Goal: Task Accomplishment & Management: Manage account settings

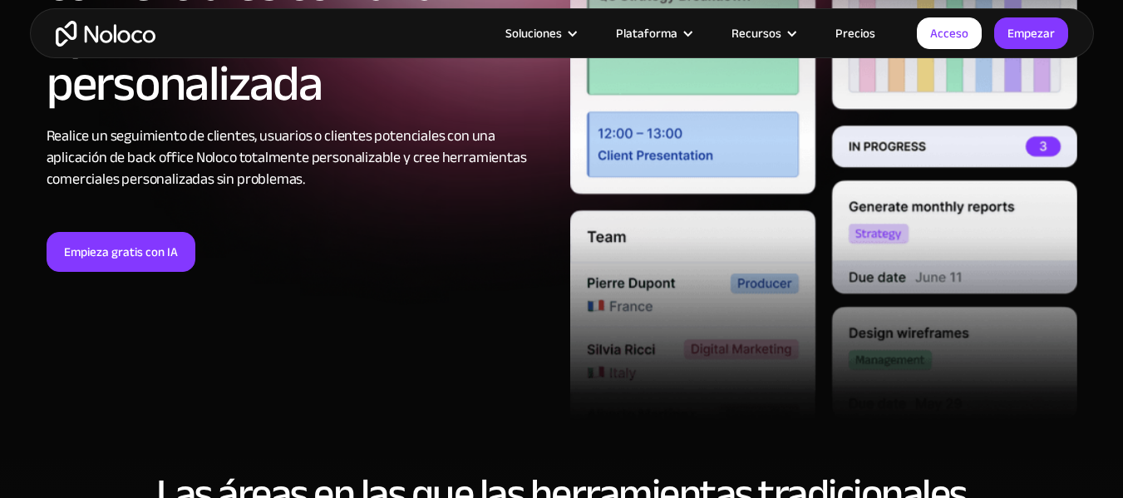
scroll to position [367, 0]
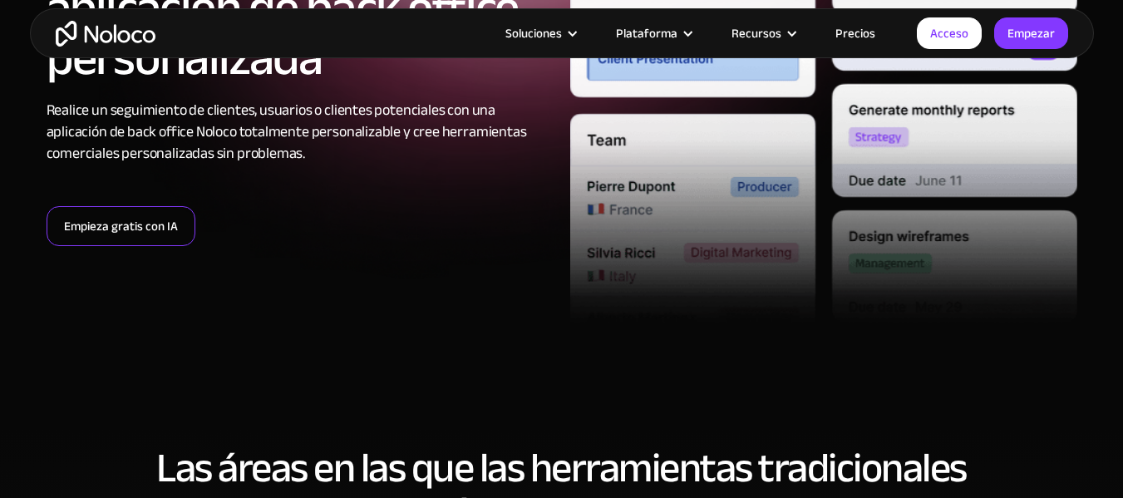
click at [141, 238] on link "Empieza gratis con IA" at bounding box center [121, 226] width 149 height 40
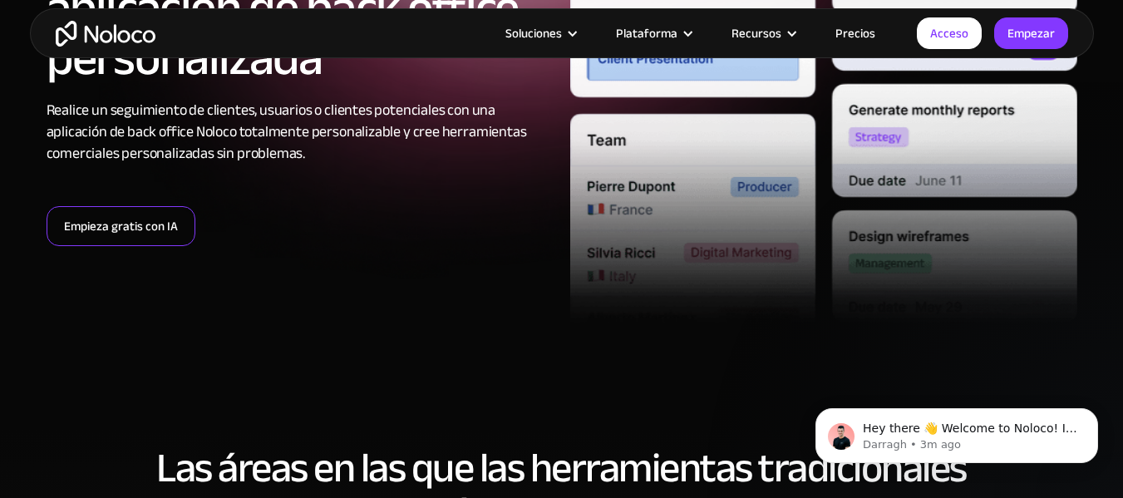
scroll to position [0, 0]
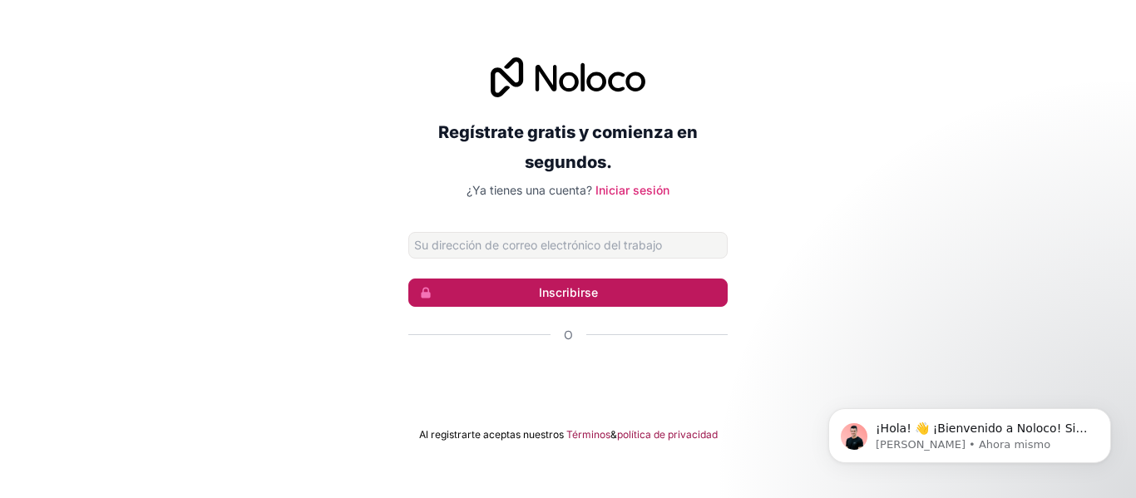
click at [564, 291] on font "Inscribirse" at bounding box center [568, 292] width 59 height 14
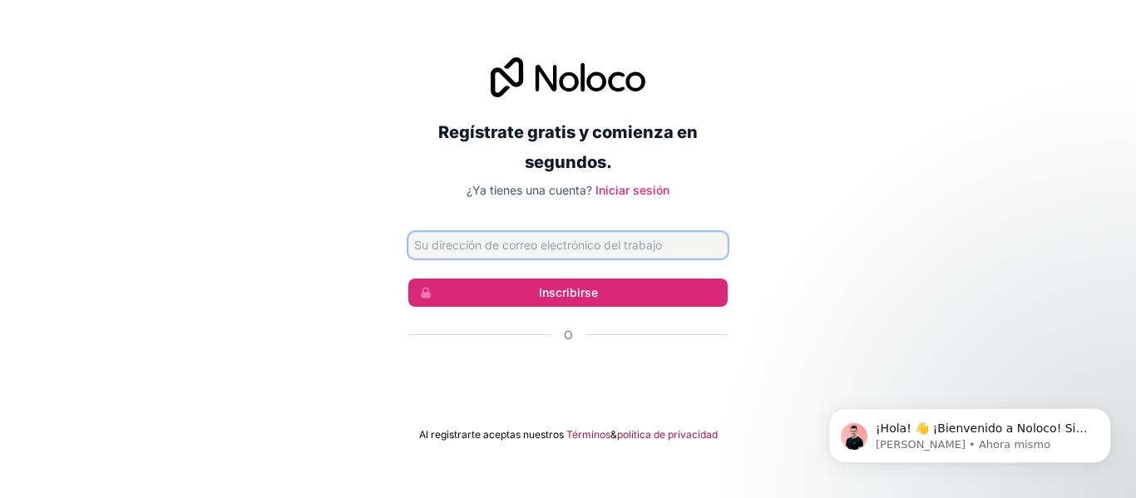
click at [551, 253] on input "Dirección de correo electrónico" at bounding box center [567, 245] width 319 height 27
type input "BREAN15@HOTMAIL.COM"
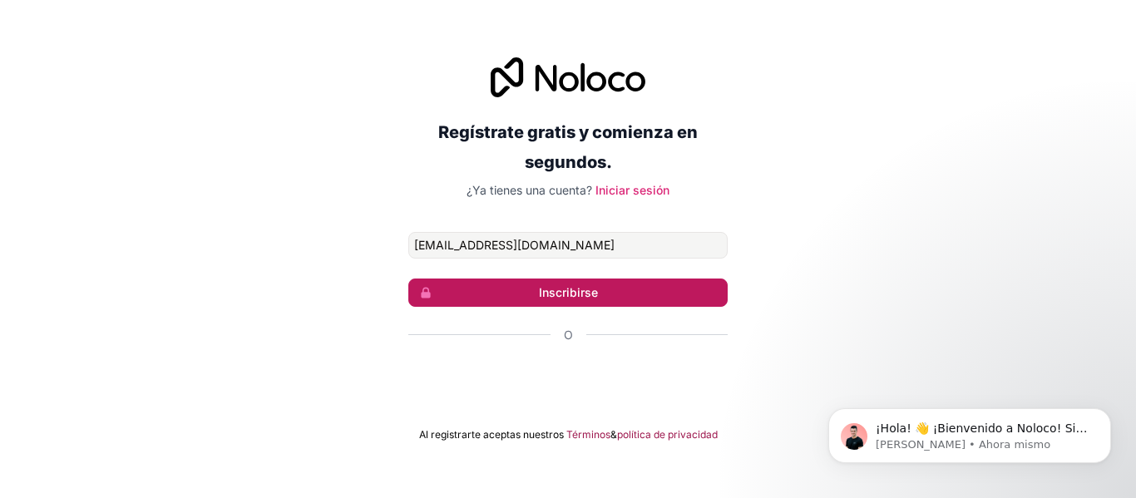
click at [545, 296] on font "Inscribirse" at bounding box center [568, 292] width 59 height 14
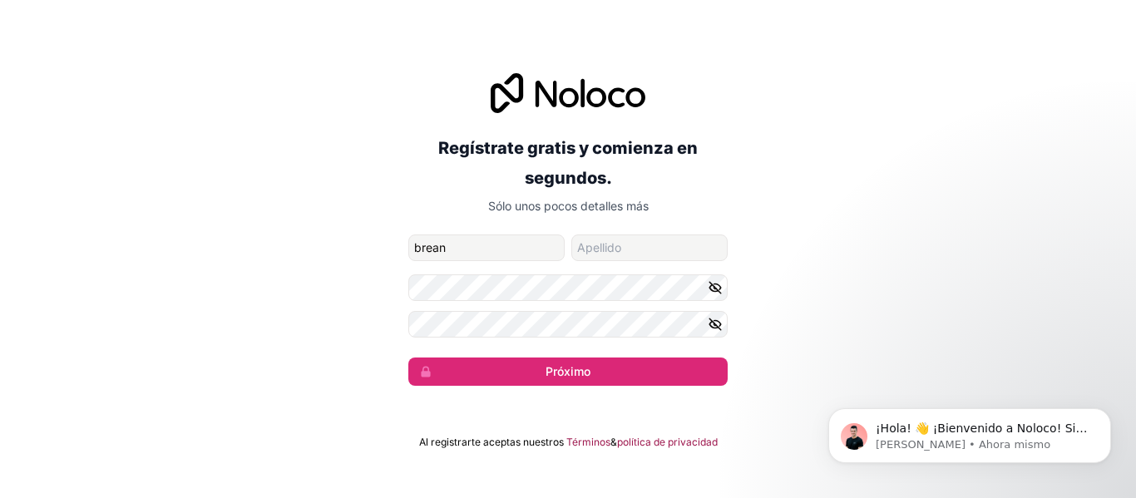
type input "brean"
click at [613, 246] on input "apellido" at bounding box center [649, 247] width 156 height 27
type input "gr"
click at [592, 295] on form "BREAN15@HOTMAIL.COM brean gr Próximo" at bounding box center [567, 309] width 319 height 151
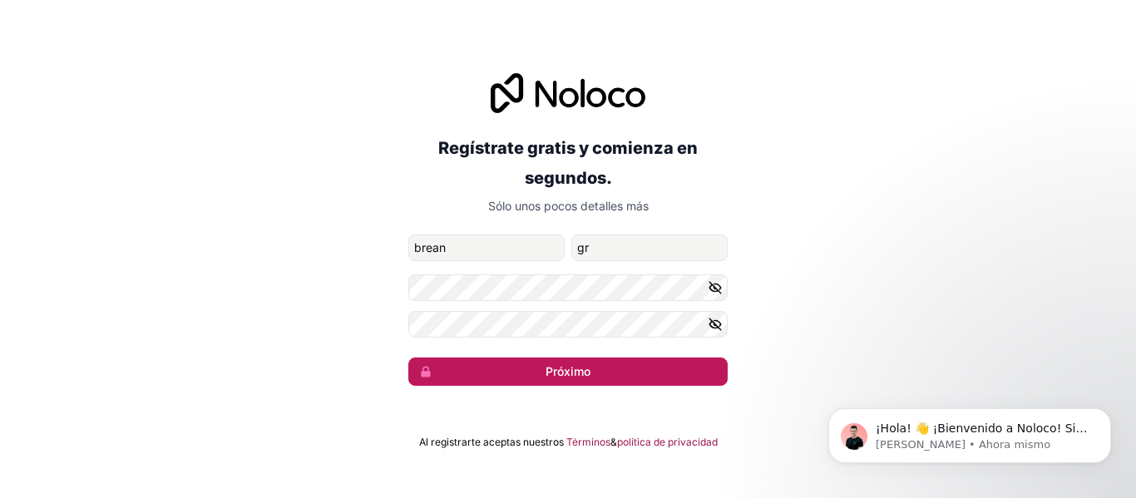
click at [589, 372] on font "Próximo" at bounding box center [567, 371] width 45 height 14
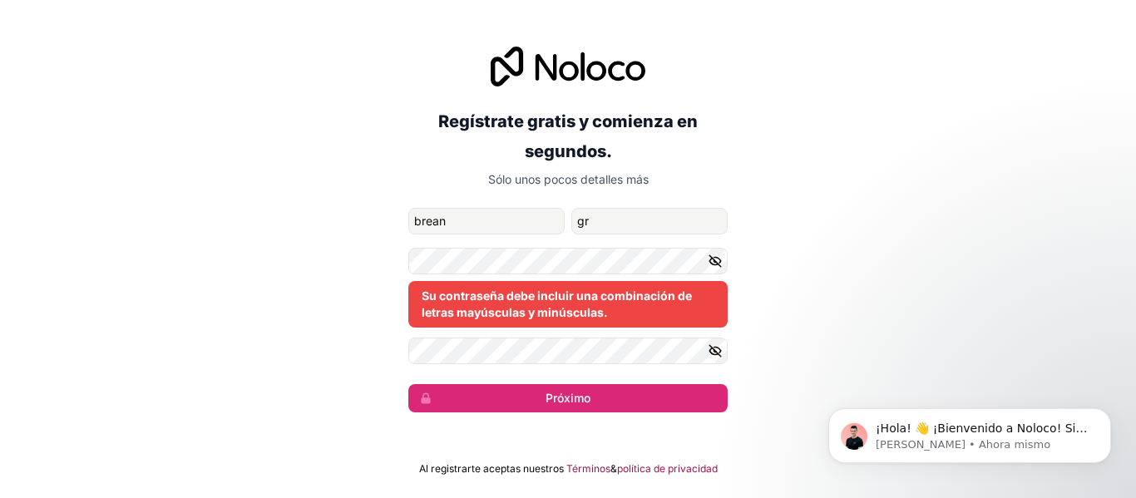
click at [711, 259] on icon "button" at bounding box center [715, 260] width 12 height 7
click at [711, 351] on icon "button" at bounding box center [715, 350] width 15 height 15
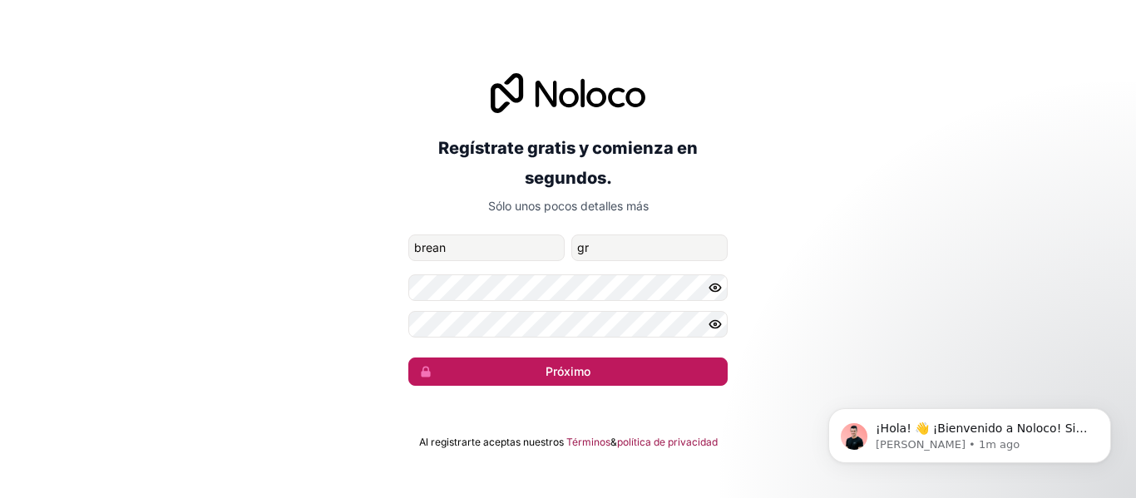
click at [563, 373] on font "Próximo" at bounding box center [567, 371] width 45 height 14
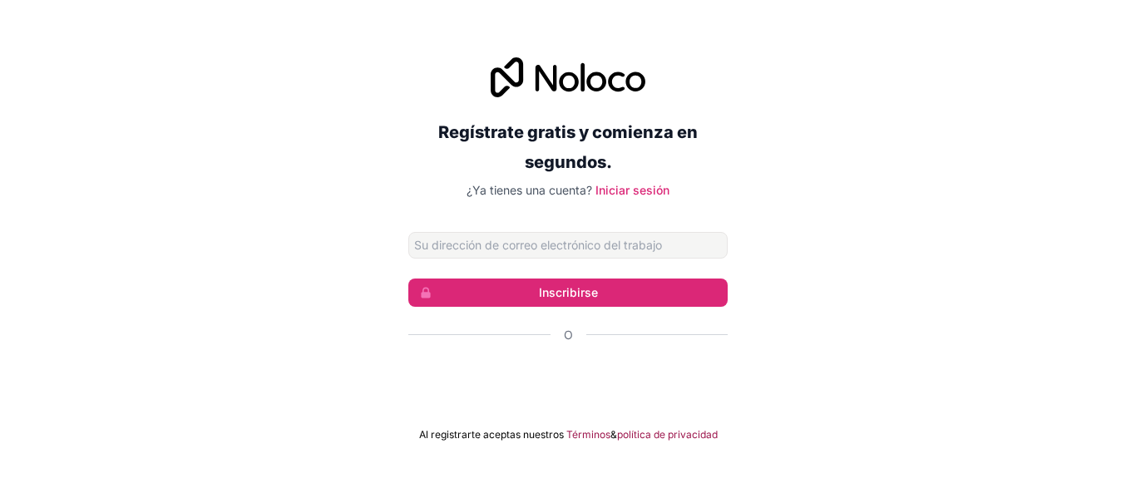
click at [793, 300] on div "Regístrate gratis y comienza en segundos. ¿Ya tienes una cuenta? Iniciar sesión…" at bounding box center [568, 249] width 1136 height 431
click at [639, 242] on input "Dirección de correo electrónico" at bounding box center [567, 245] width 319 height 27
click at [628, 188] on font "Iniciar sesión" at bounding box center [632, 190] width 74 height 14
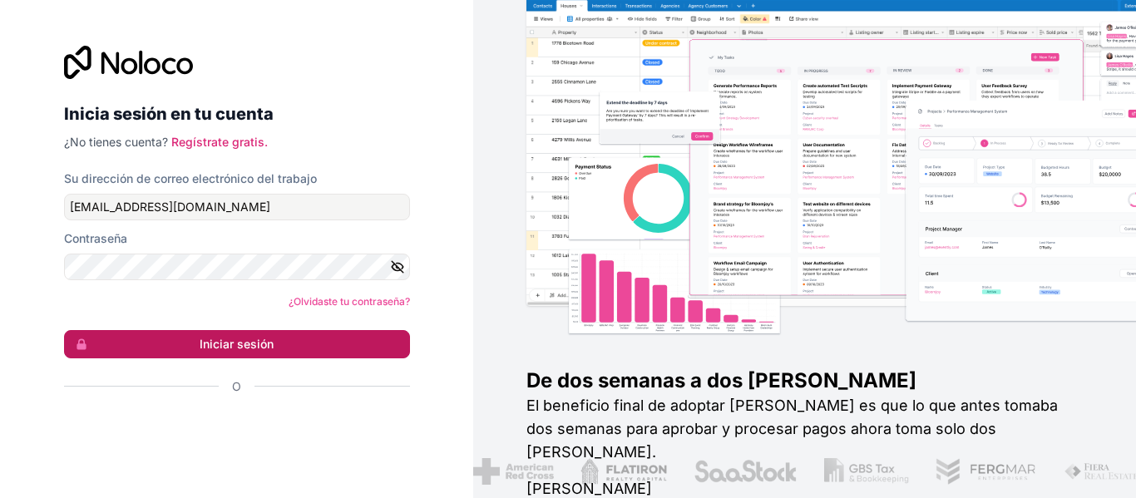
click at [227, 340] on font "Iniciar sesión" at bounding box center [237, 344] width 74 height 14
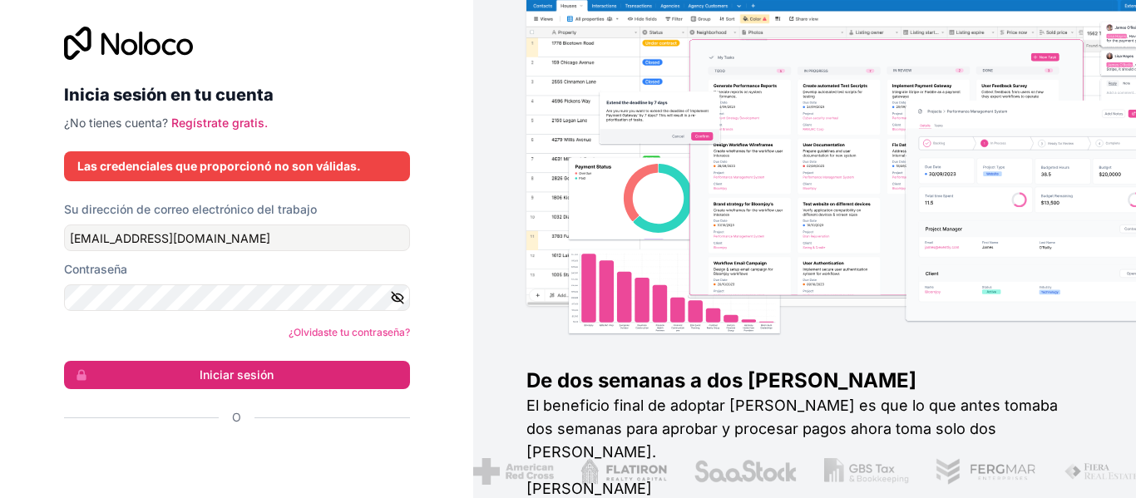
click at [393, 309] on button "button" at bounding box center [400, 297] width 20 height 27
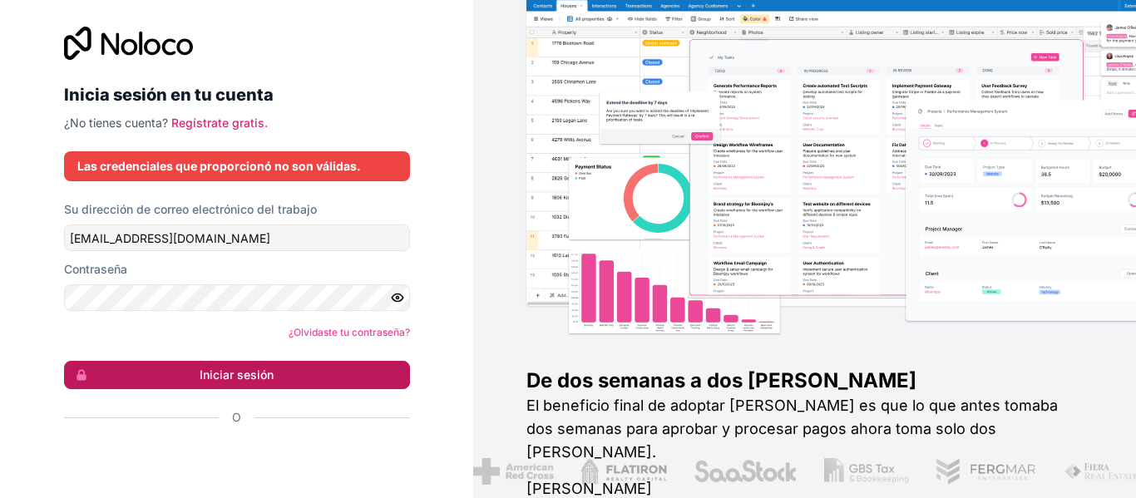
click at [319, 387] on button "Iniciar sesión" at bounding box center [237, 375] width 346 height 28
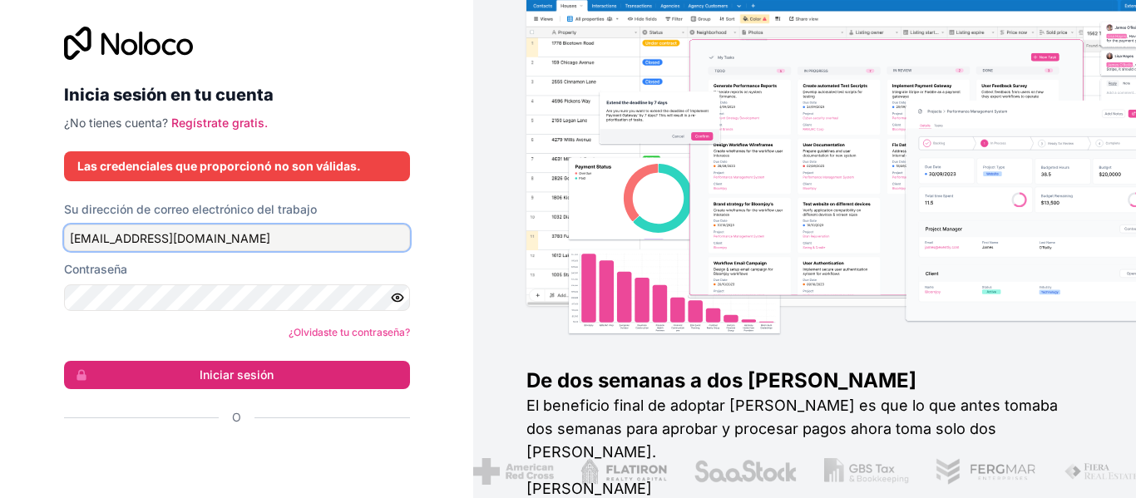
click at [208, 245] on input "[EMAIL_ADDRESS][DOMAIN_NAME]" at bounding box center [237, 238] width 346 height 27
type input "B"
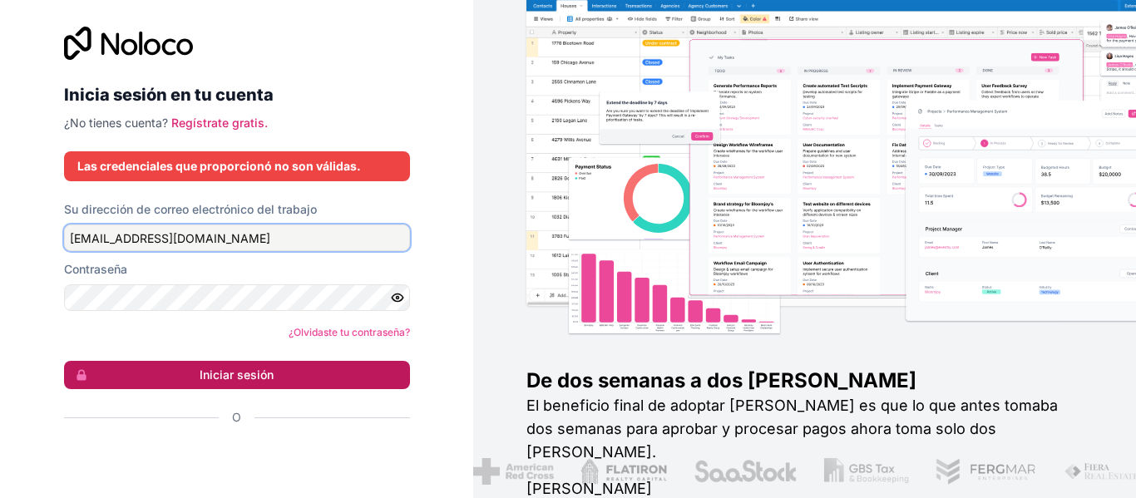
type input "[EMAIL_ADDRESS][DOMAIN_NAME]"
click at [343, 374] on button "Iniciar sesión" at bounding box center [237, 375] width 346 height 28
click at [328, 375] on button "Iniciar sesión" at bounding box center [237, 375] width 346 height 28
click at [282, 375] on button "Iniciar sesión" at bounding box center [237, 375] width 346 height 28
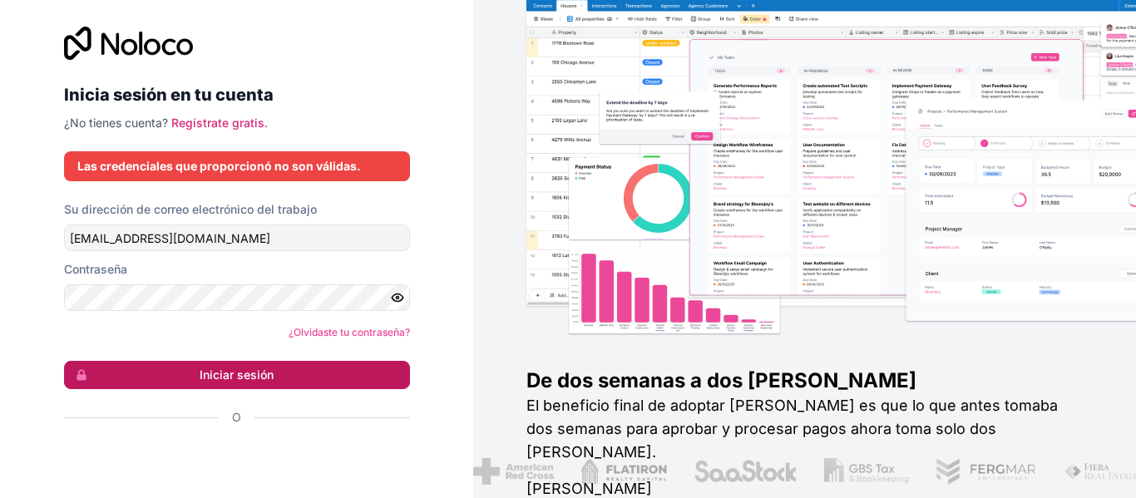
click at [249, 383] on button "Iniciar sesión" at bounding box center [237, 375] width 346 height 28
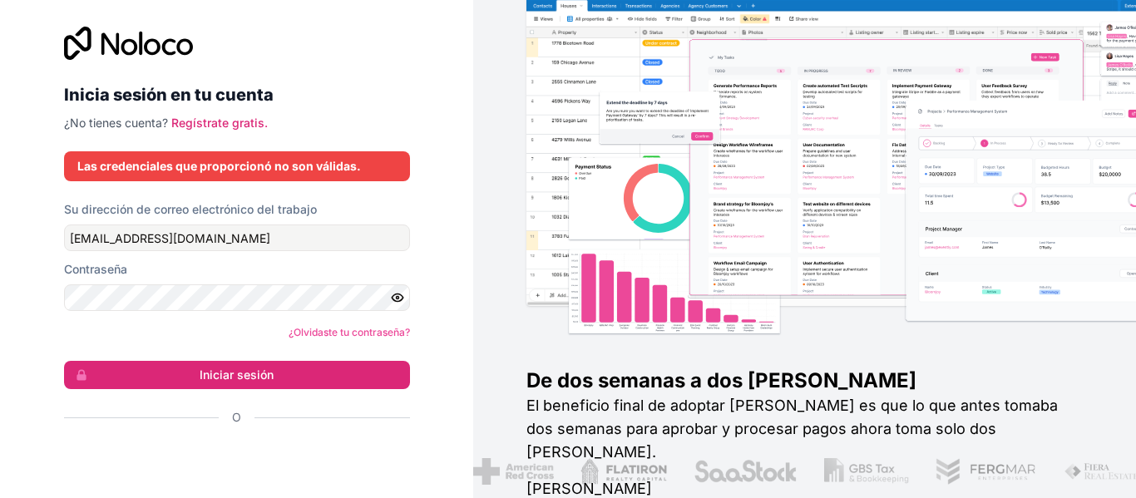
click at [116, 348] on form "Su dirección de correo electrónico del trabajo [EMAIL_ADDRESS][DOMAIN_NAME] Con…" at bounding box center [237, 342] width 346 height 283
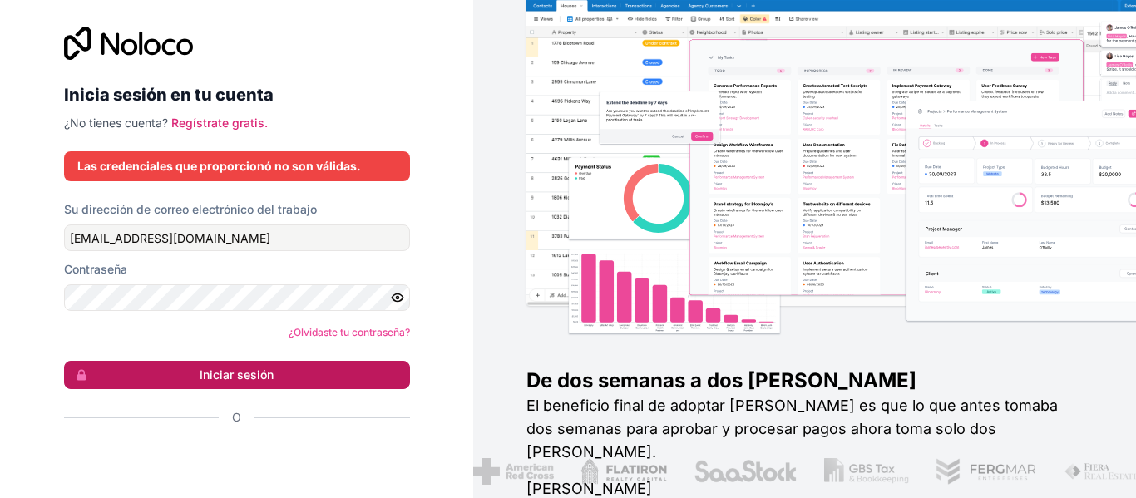
click at [176, 371] on button "Iniciar sesión" at bounding box center [237, 375] width 346 height 28
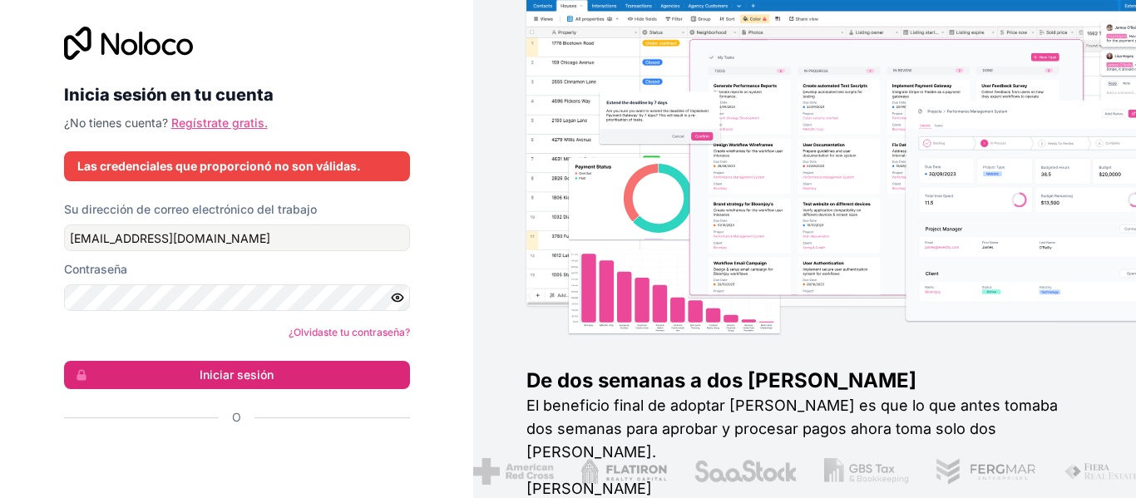
click at [217, 116] on font "Regístrate gratis." at bounding box center [219, 123] width 96 height 14
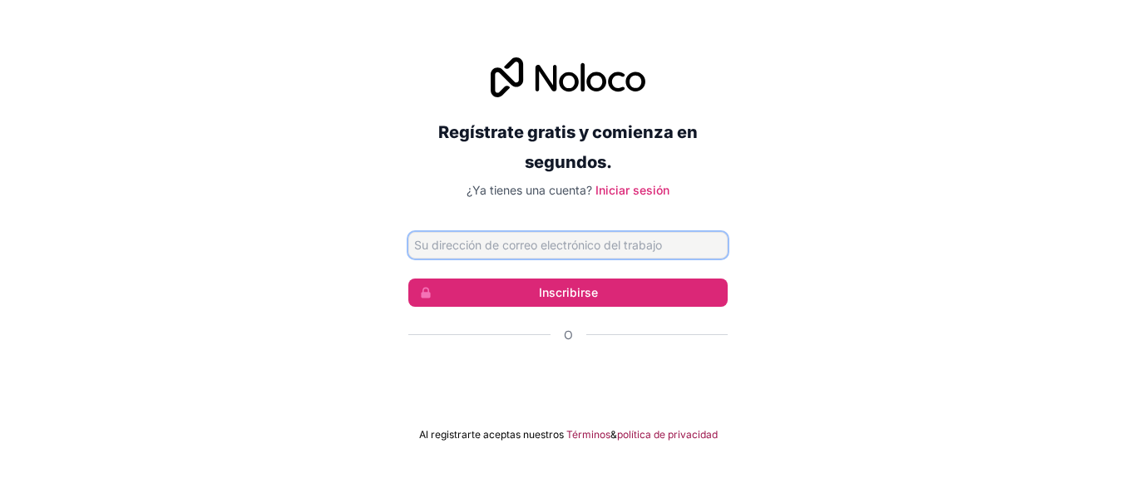
click at [718, 245] on input "Dirección de correo electrónico" at bounding box center [567, 245] width 319 height 27
type input "[EMAIL_ADDRESS][DOMAIN_NAME]"
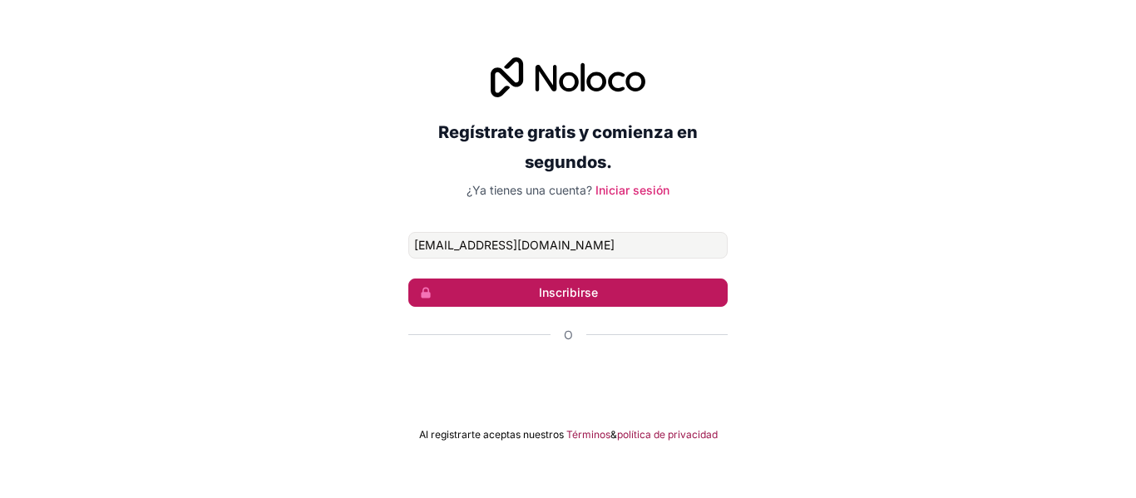
click at [637, 304] on button "Inscribirse" at bounding box center [567, 293] width 319 height 28
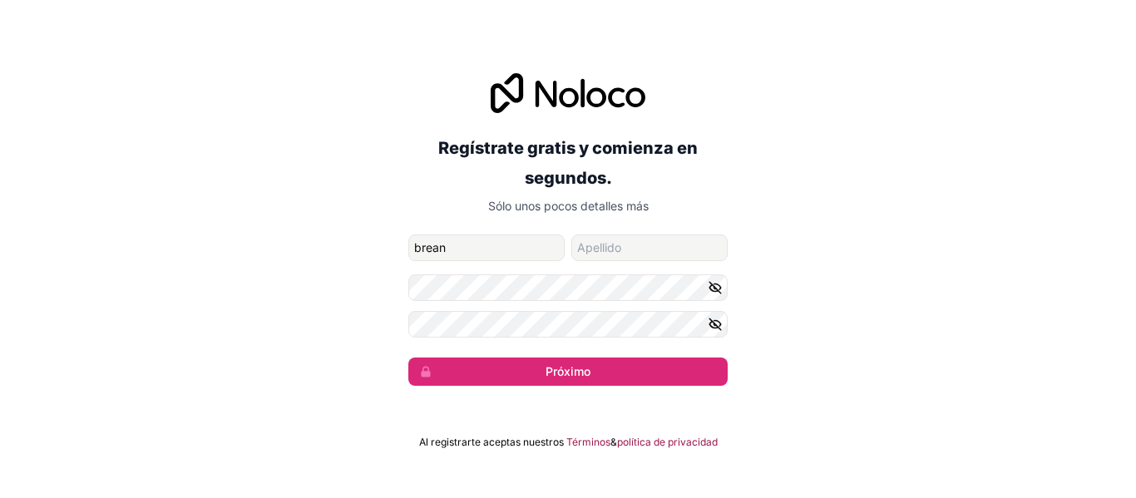
type input "brean"
click at [605, 257] on input "apellido" at bounding box center [649, 247] width 156 height 27
type input "gr"
drag, startPoint x: 723, startPoint y: 288, endPoint x: 715, endPoint y: 321, distance: 34.1
click at [715, 321] on form "[EMAIL_ADDRESS][DOMAIN_NAME] [PERSON_NAME] Próximo" at bounding box center [567, 309] width 319 height 151
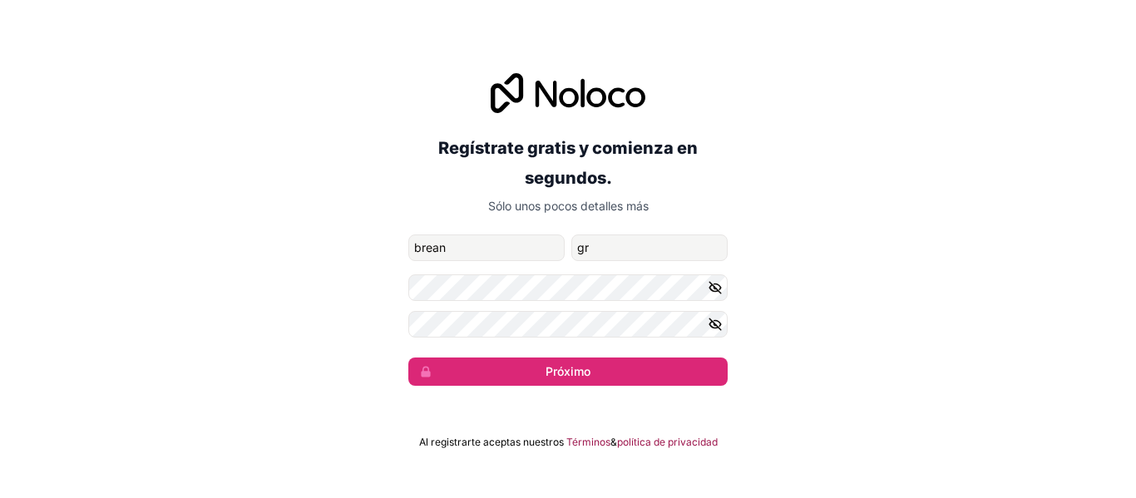
click at [715, 321] on icon "button" at bounding box center [715, 324] width 15 height 15
click at [715, 288] on icon "button" at bounding box center [715, 288] width 12 height 12
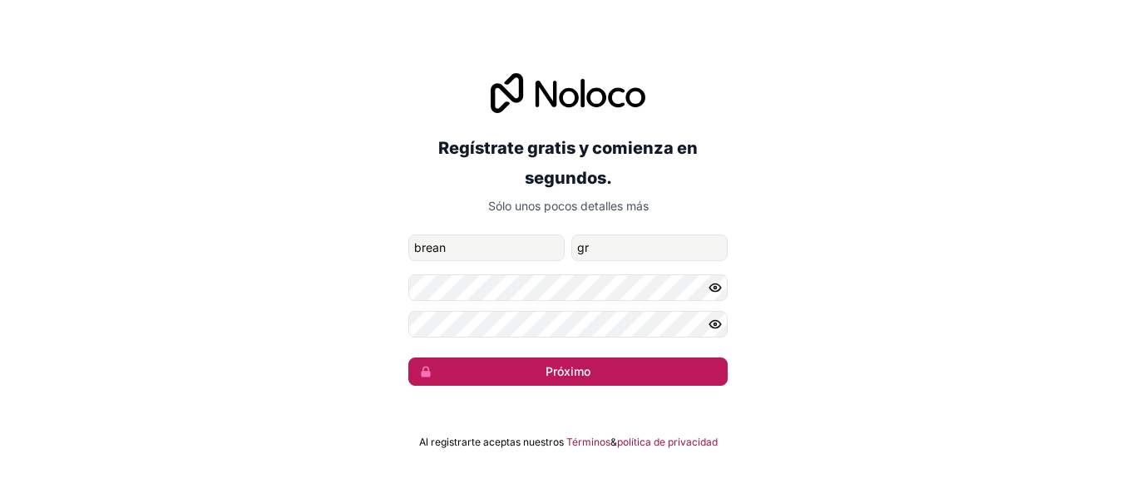
click at [463, 368] on button "Próximo" at bounding box center [567, 372] width 319 height 28
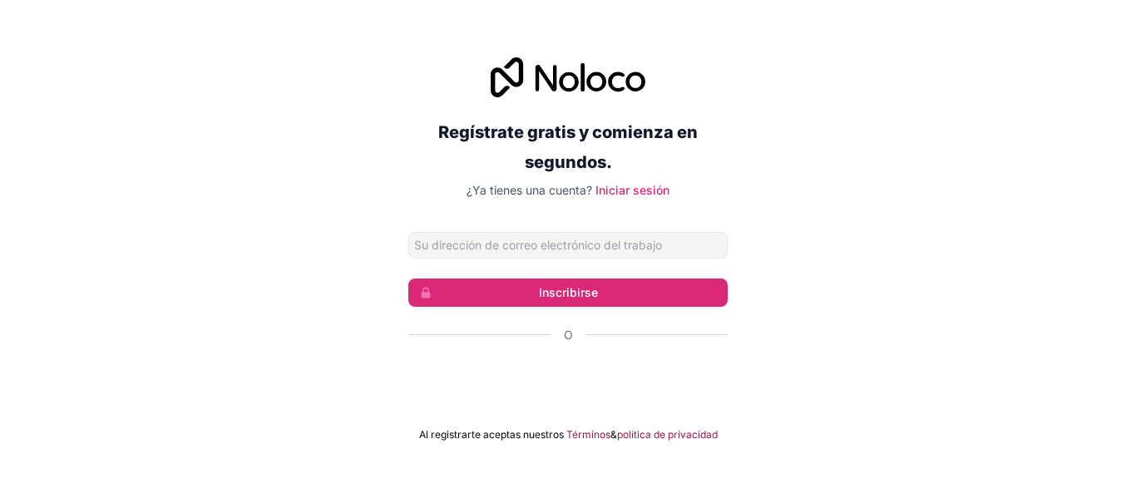
type input "brean15@hotmail.com"
click at [639, 191] on font "Iniciar sesión" at bounding box center [632, 190] width 74 height 14
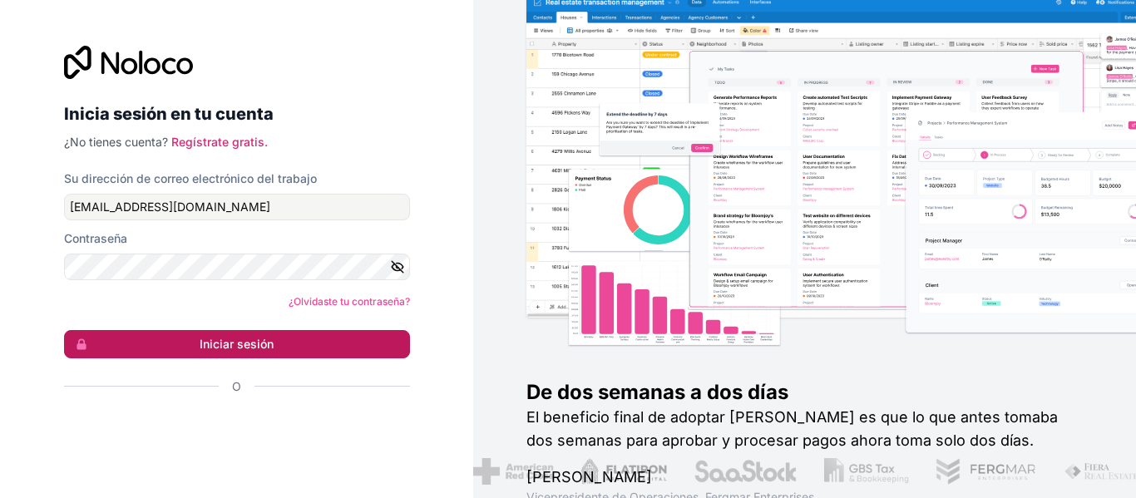
click at [273, 338] on font "Iniciar sesión" at bounding box center [237, 344] width 74 height 14
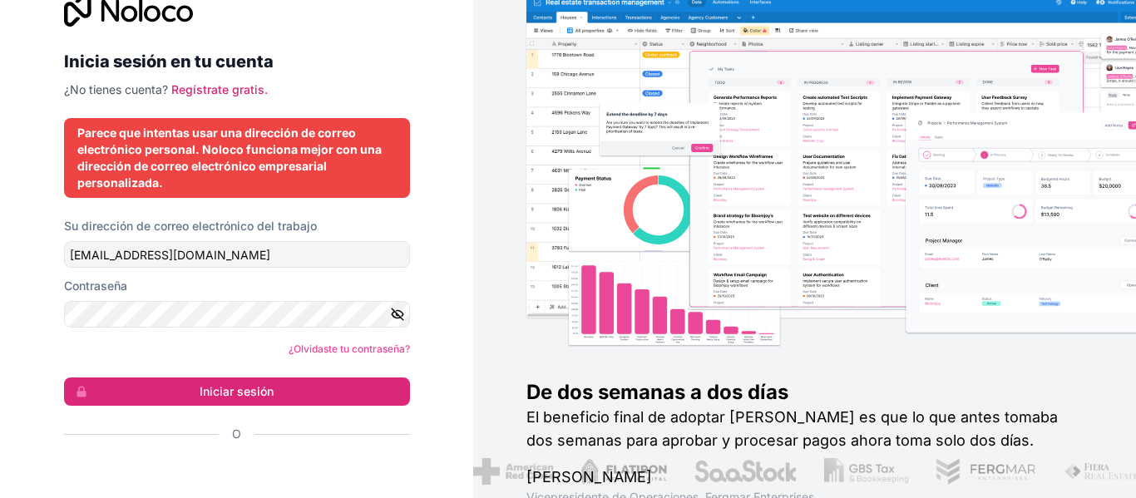
scroll to position [62, 0]
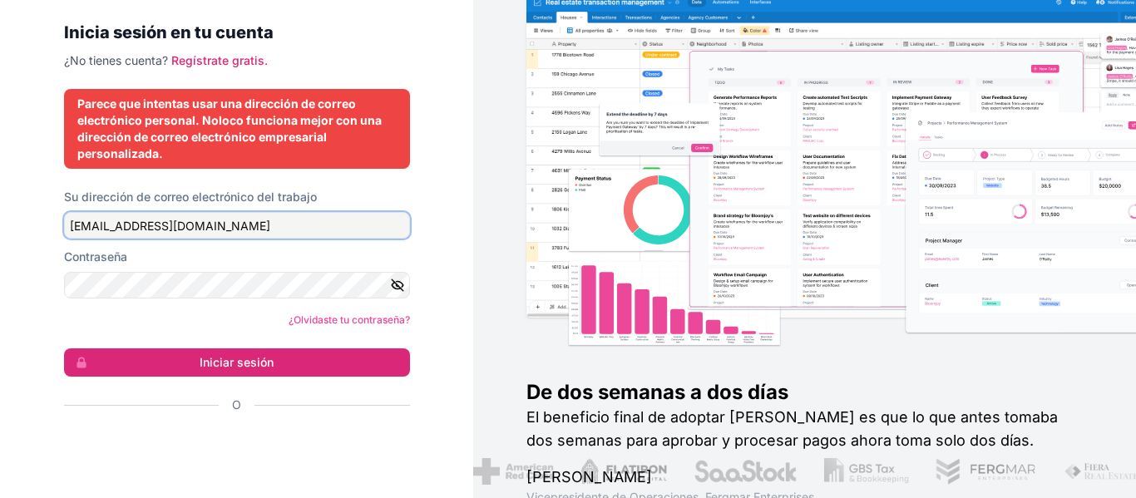
click at [244, 222] on input "brean15@hotmail.com" at bounding box center [237, 225] width 346 height 27
click at [244, 222] on input "[EMAIL_ADDRESS][DOMAIN_NAME]" at bounding box center [237, 225] width 346 height 27
click at [93, 227] on input "brea,gr@gmail.com" at bounding box center [237, 225] width 346 height 27
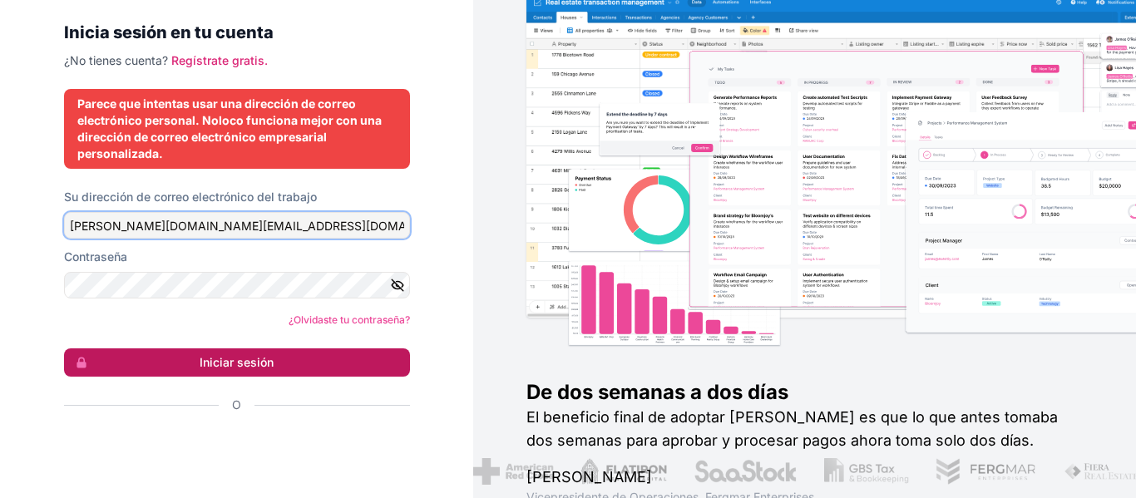
type input "brean.gr@gmail.com"
click at [180, 355] on button "Iniciar sesión" at bounding box center [237, 362] width 346 height 28
